Goal: Task Accomplishment & Management: Manage account settings

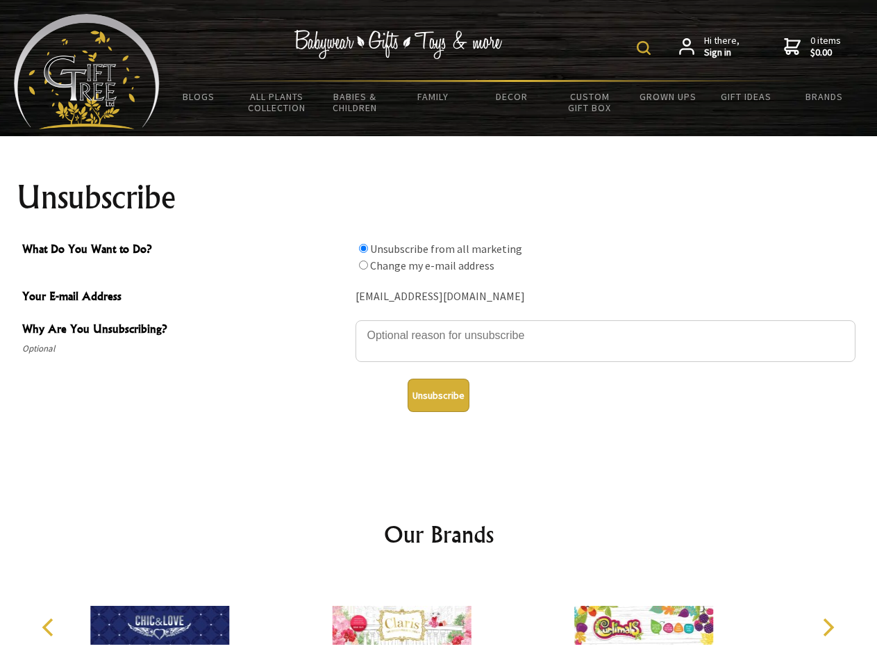
click at [646, 48] on img at bounding box center [644, 48] width 14 height 14
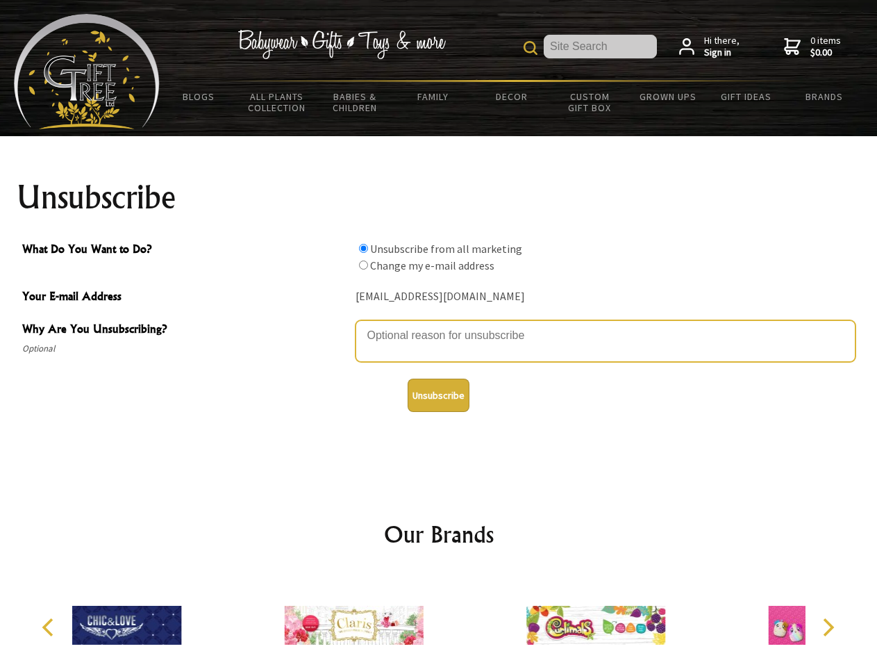
click at [439, 325] on textarea "Why Are You Unsubscribing?" at bounding box center [606, 341] width 500 height 42
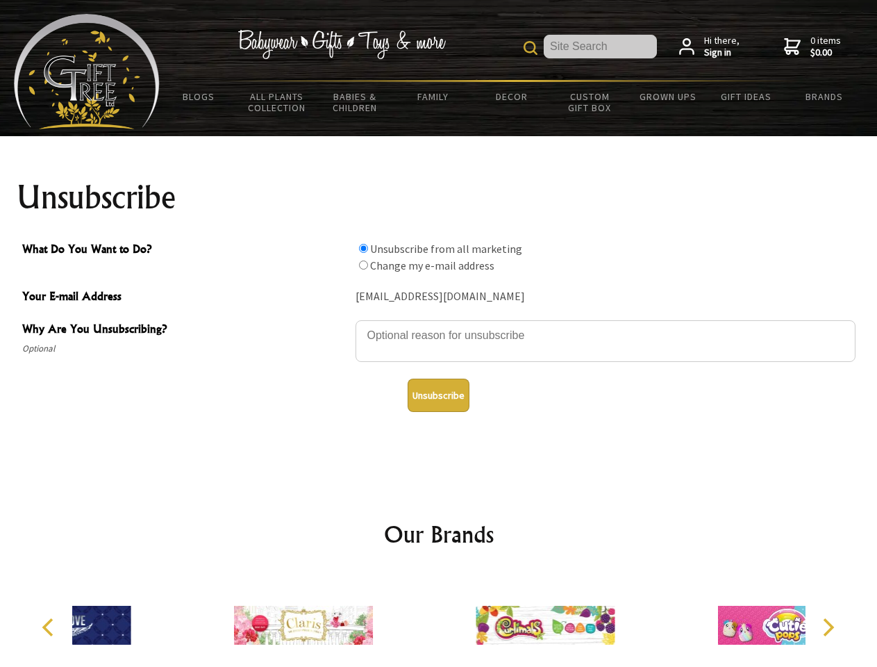
click at [363, 248] on input "What Do You Want to Do?" at bounding box center [363, 248] width 9 height 9
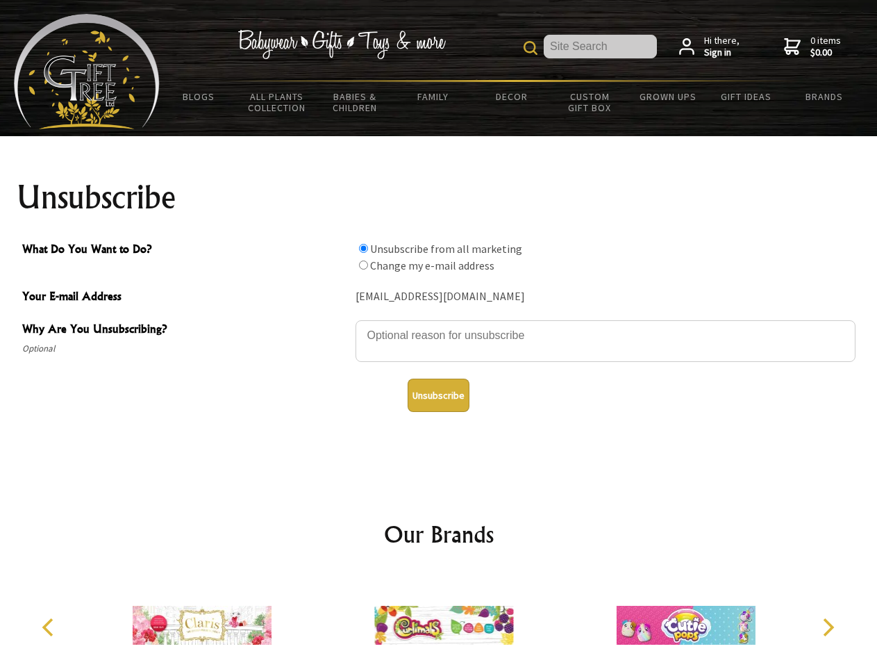
click at [363, 265] on input "What Do You Want to Do?" at bounding box center [363, 264] width 9 height 9
radio input "true"
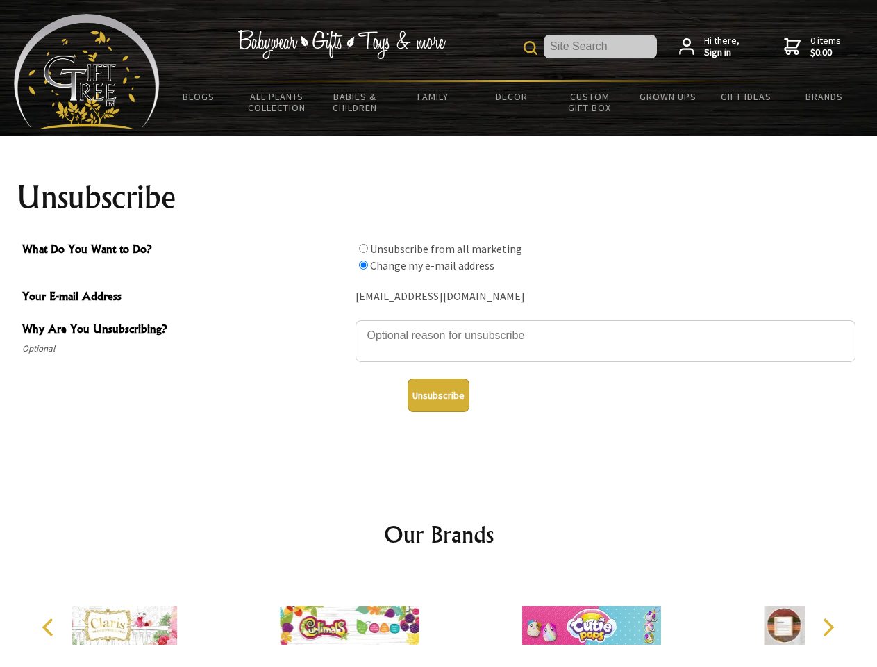
click at [438, 395] on button "Unsubscribe" at bounding box center [439, 395] width 62 height 33
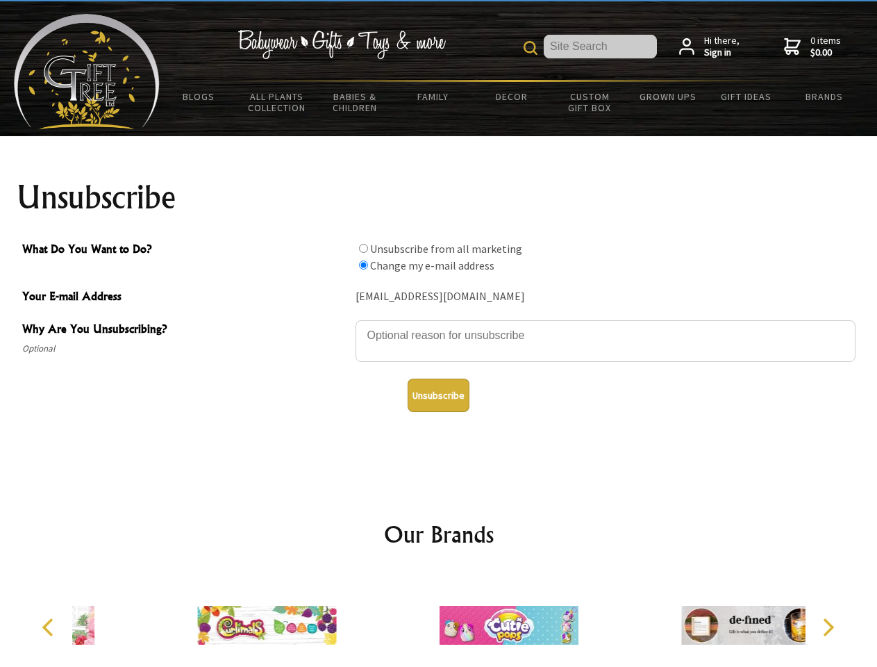
click at [50, 627] on icon "Previous" at bounding box center [49, 627] width 18 height 18
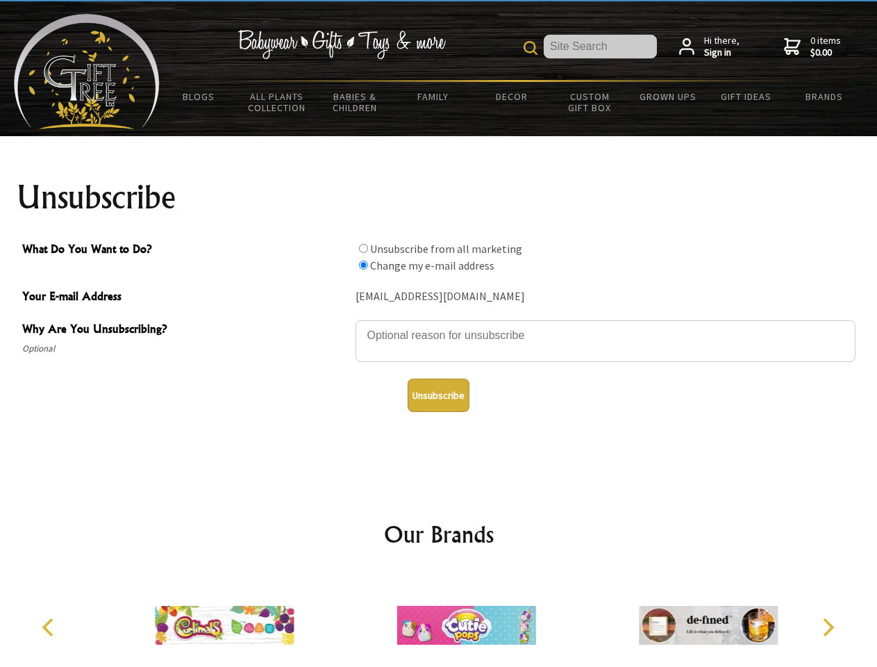
click at [828, 627] on icon "Next" at bounding box center [827, 627] width 18 height 18
